Goal: Find specific page/section: Find specific page/section

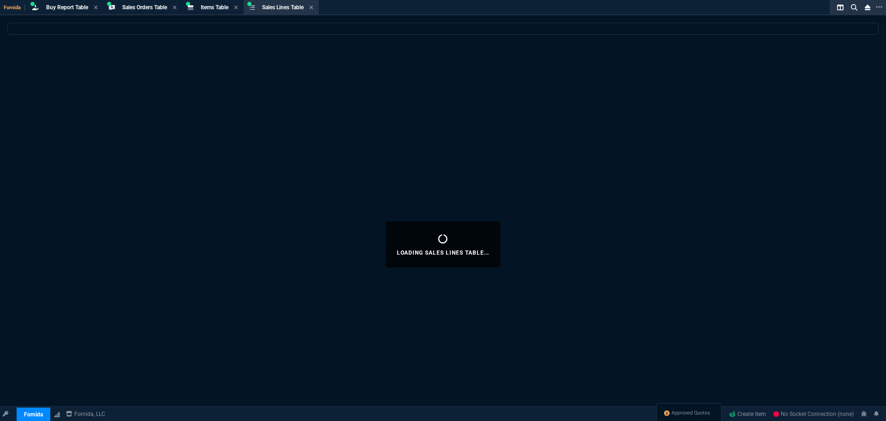
select select "9: OCAM"
select select
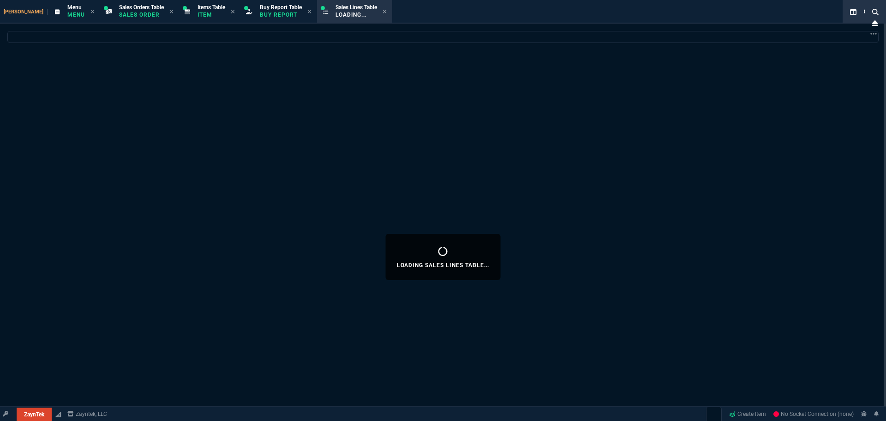
select select
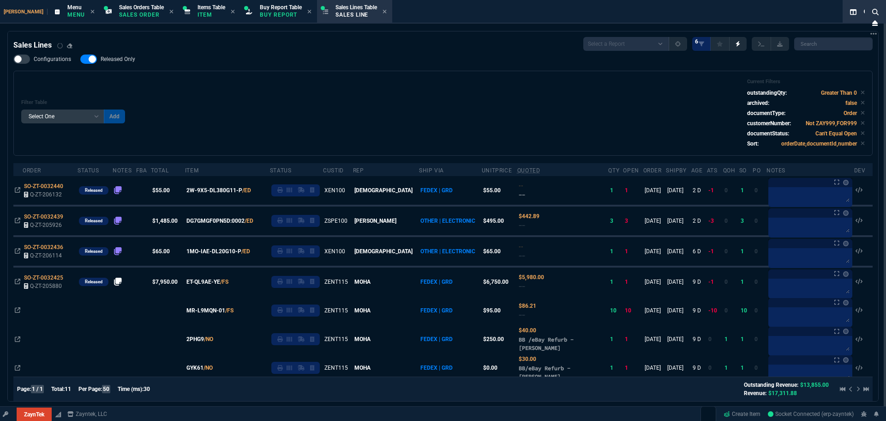
type input "11"
type input "770"
type input "9435"
type input "9"
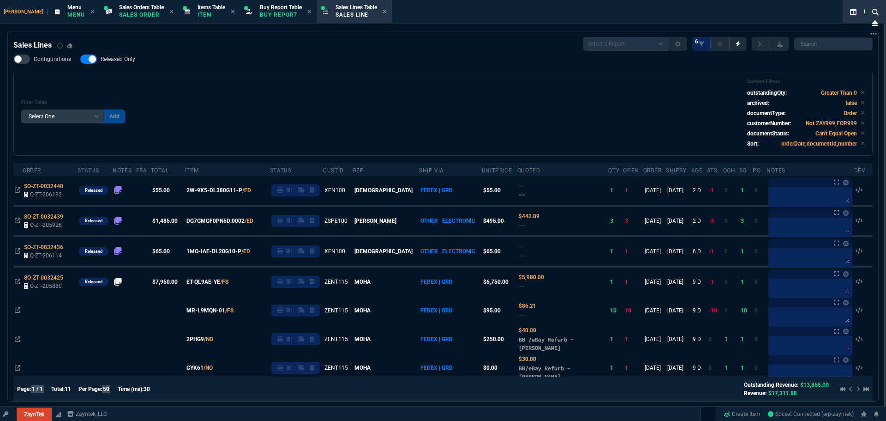
type input "162.91"
type input "84"
type input "210"
type input "477.38"
type input "-100"
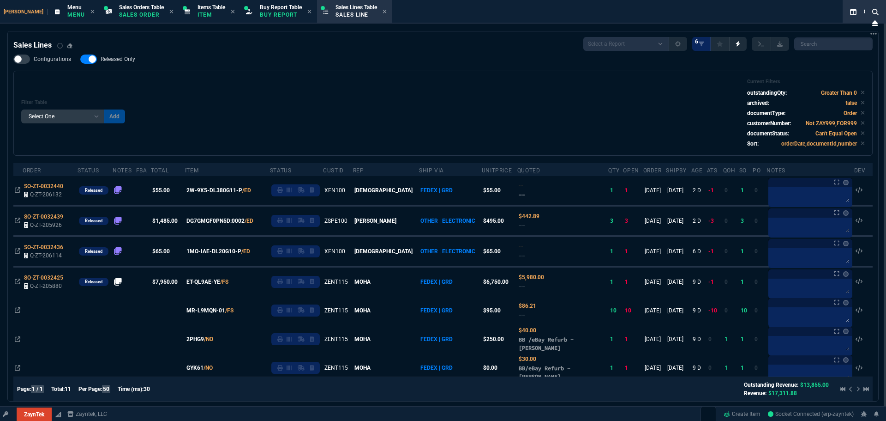
type input "-30"
type input "109"
select select "9: OCAM"
type input "28"
type input "42"
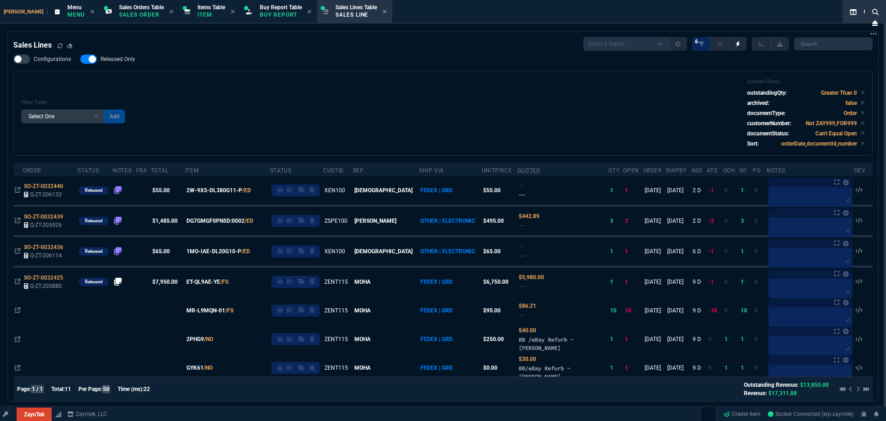
type input "48"
type input "100"
select select "9: OCAM"
select select
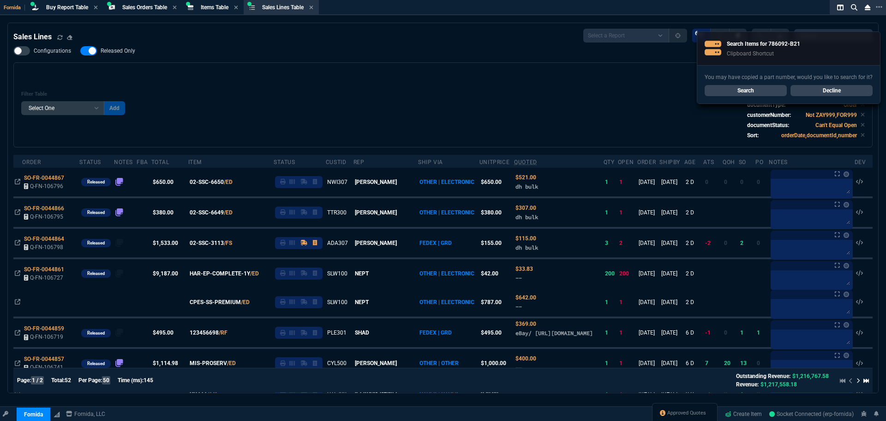
select select "9: OCAM"
select select
click at [759, 89] on link "Search" at bounding box center [746, 90] width 82 height 11
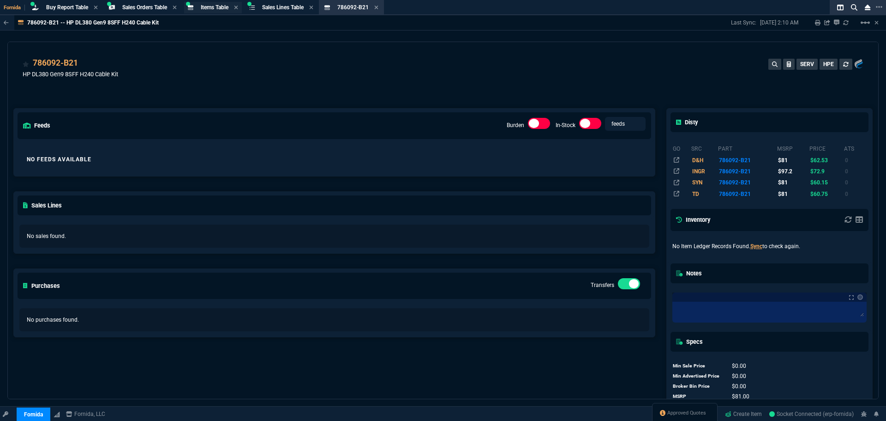
click at [202, 3] on div "Items Table Item" at bounding box center [213, 8] width 58 height 12
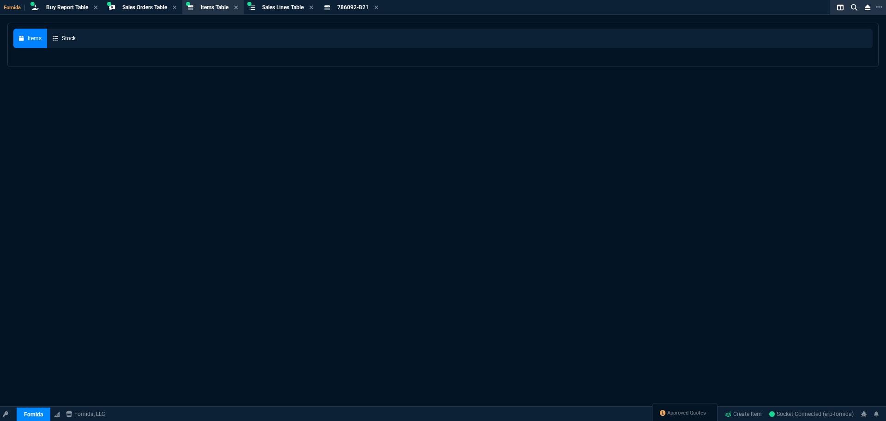
select select
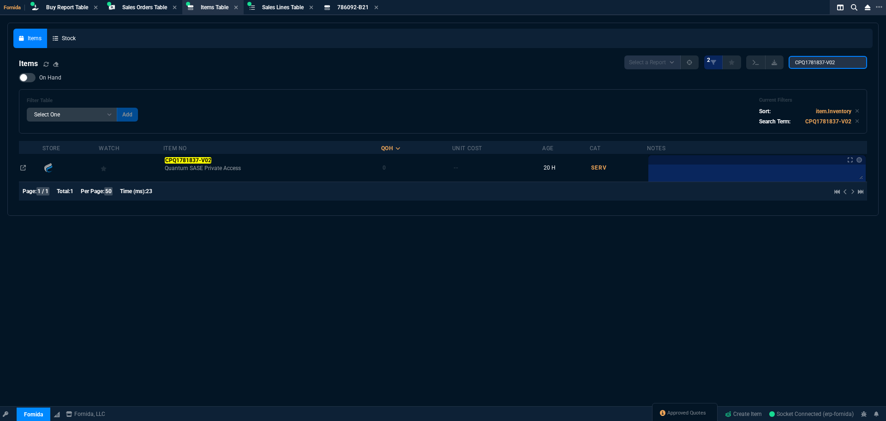
click at [803, 66] on input "CPQ1781837-V02" at bounding box center [828, 62] width 78 height 13
click at [804, 66] on input "CPQ1781837-V02" at bounding box center [828, 62] width 78 height 13
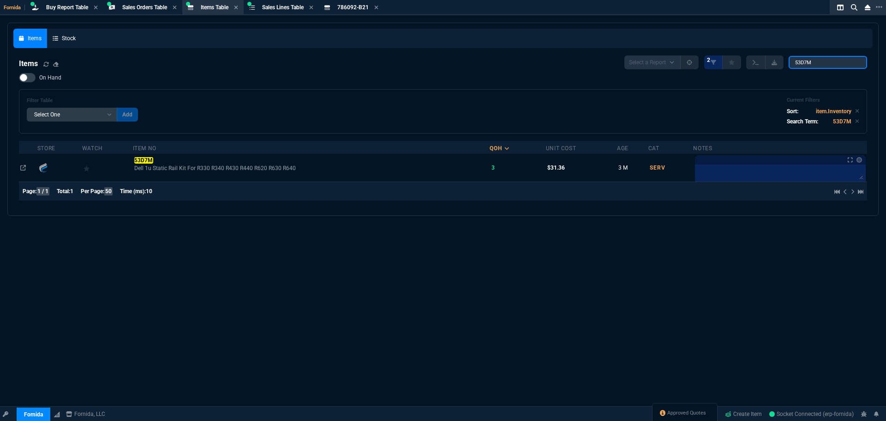
type input "53D7M"
